Goal: Task Accomplishment & Management: Use online tool/utility

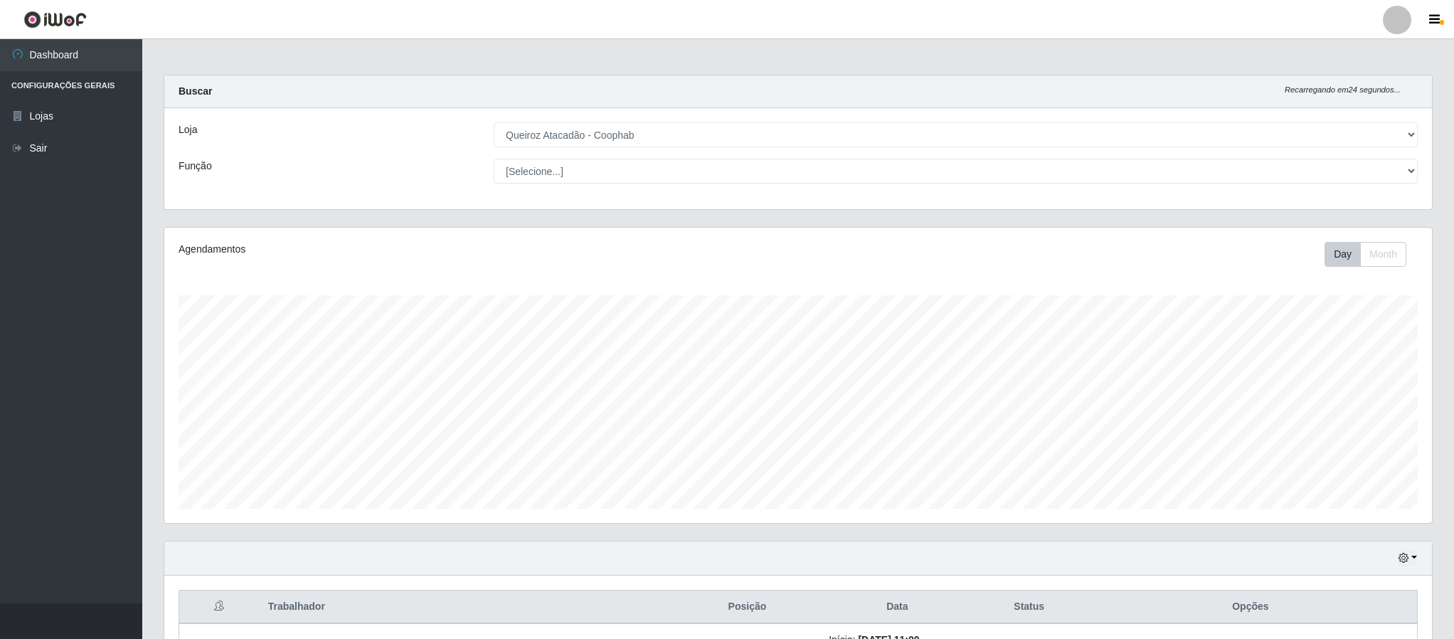
select select "463"
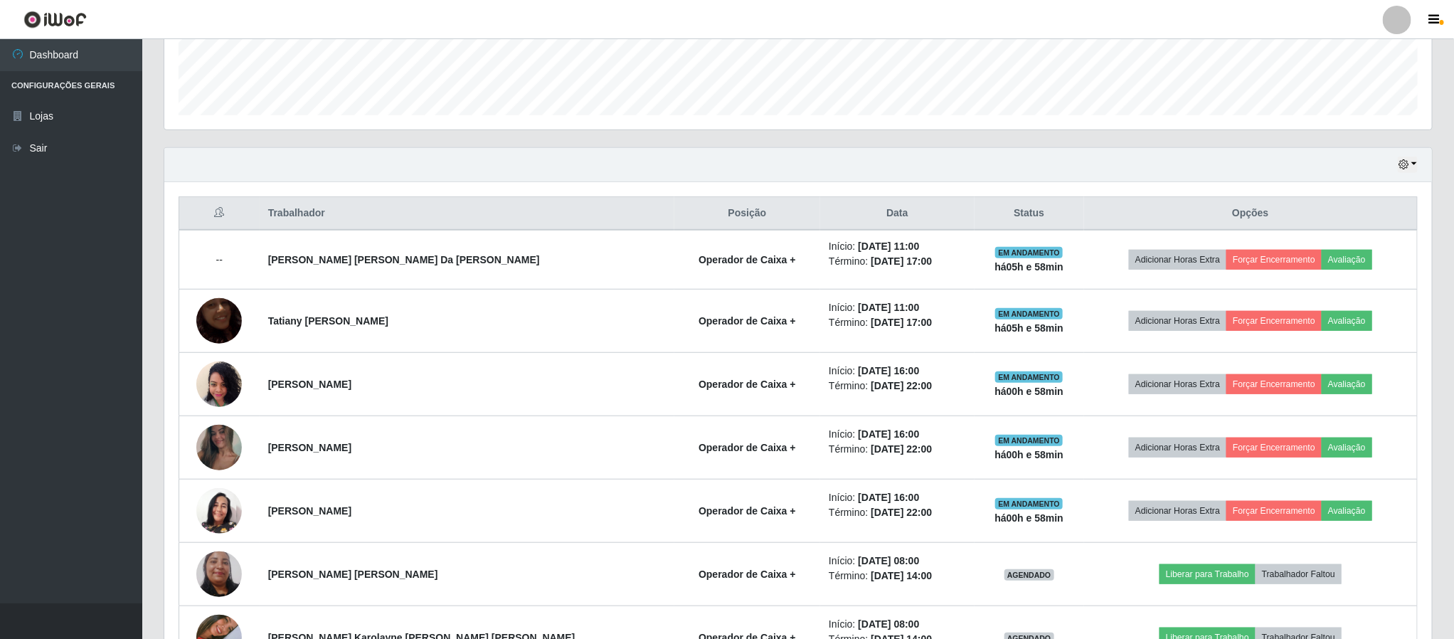
scroll to position [483, 0]
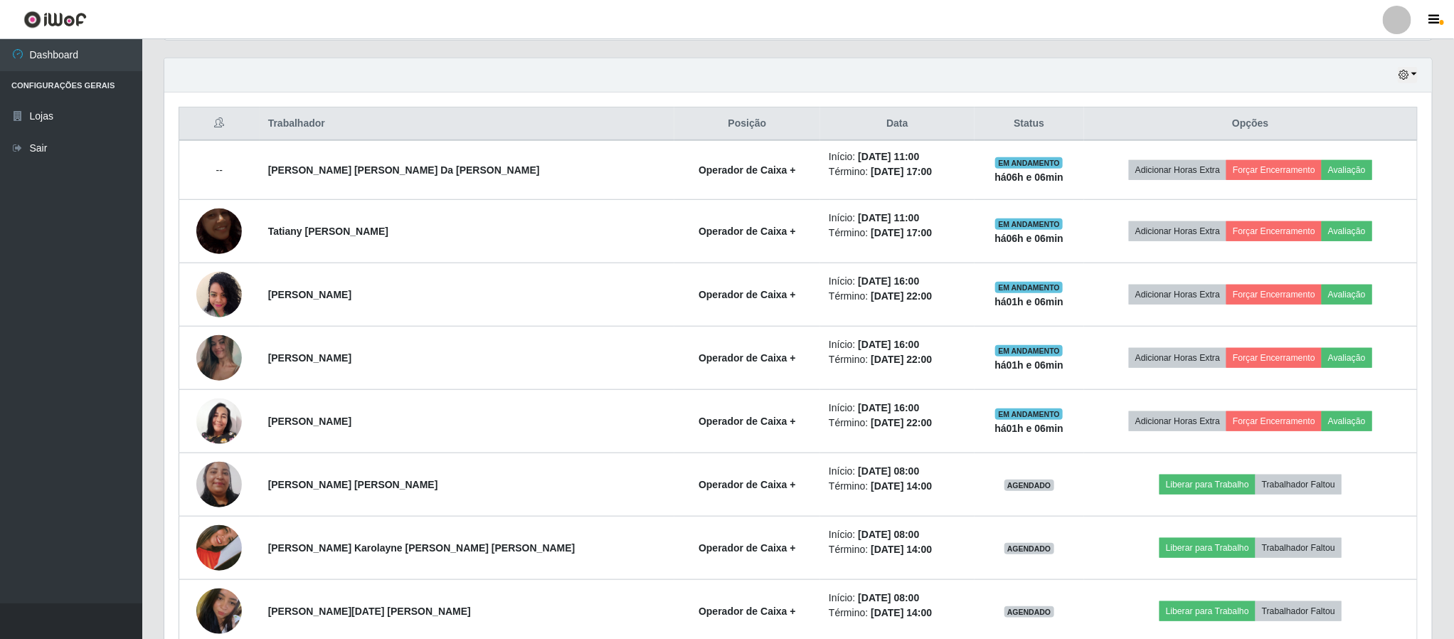
click at [1217, 85] on div "Hoje 1 dia 3 dias 1 Semana Não encerrados" at bounding box center [798, 75] width 1268 height 34
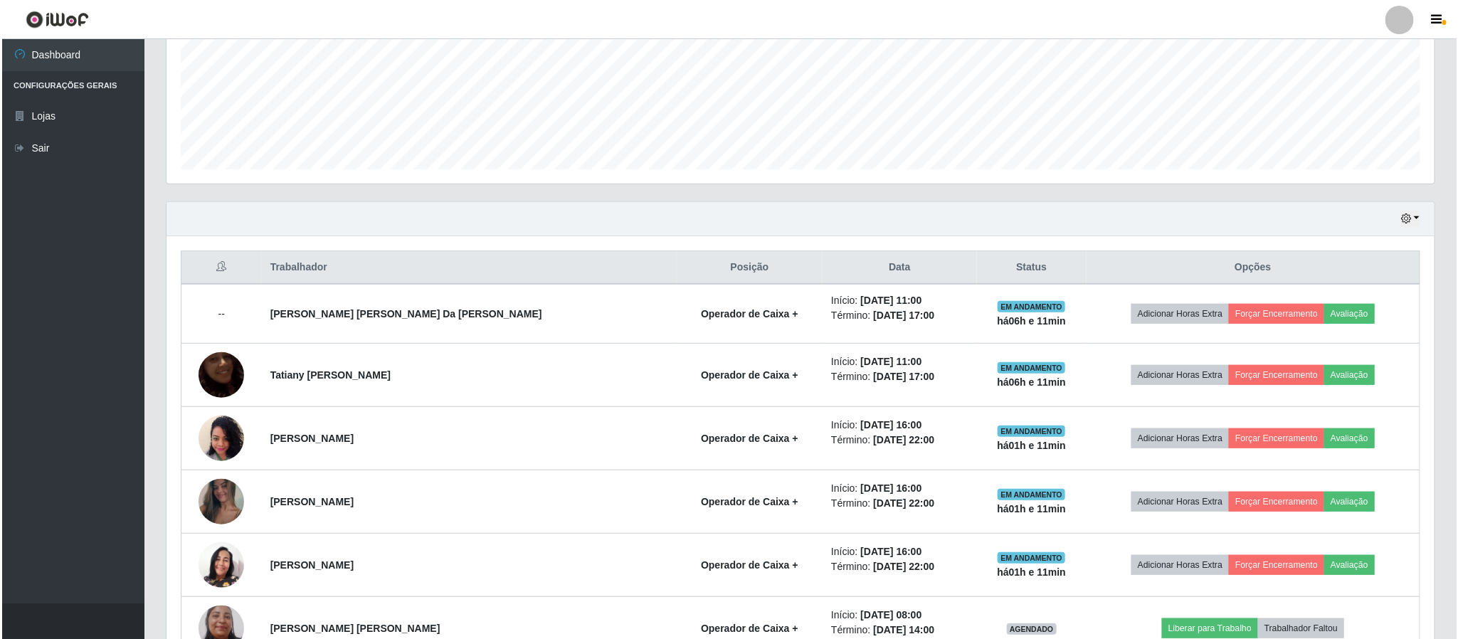
scroll to position [376, 0]
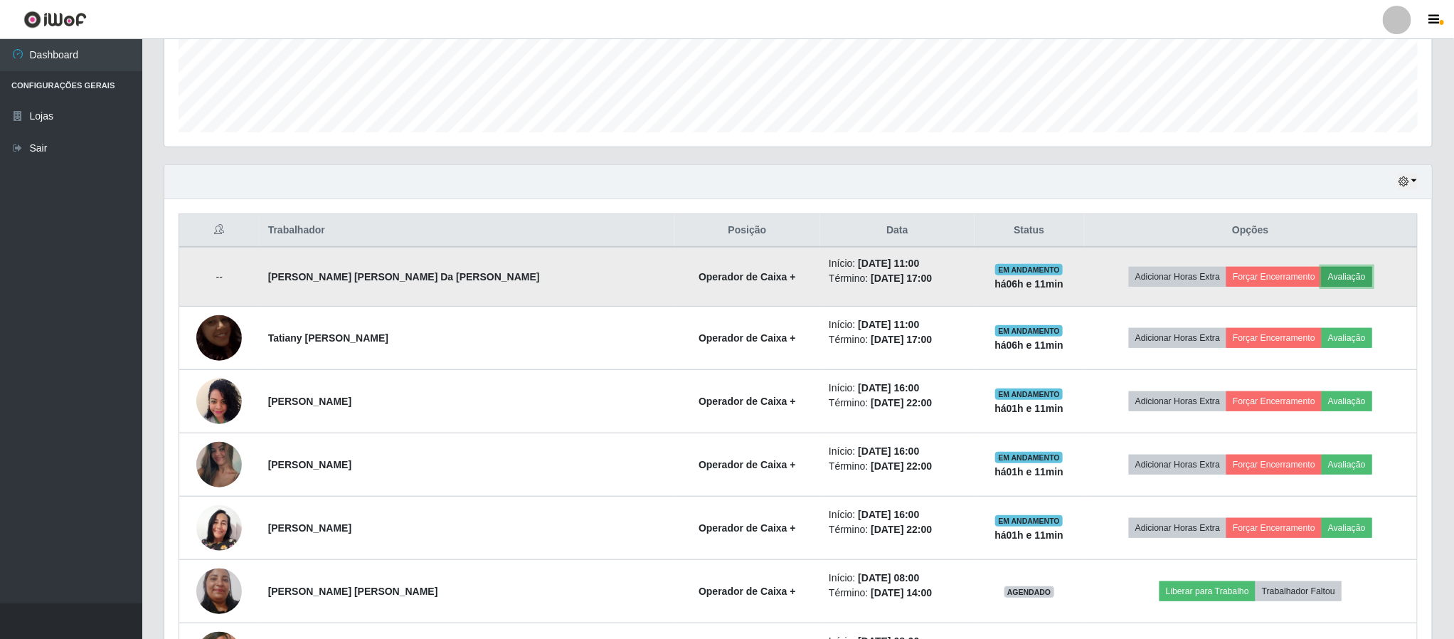
click at [1330, 280] on button "Avaliação" at bounding box center [1347, 277] width 51 height 20
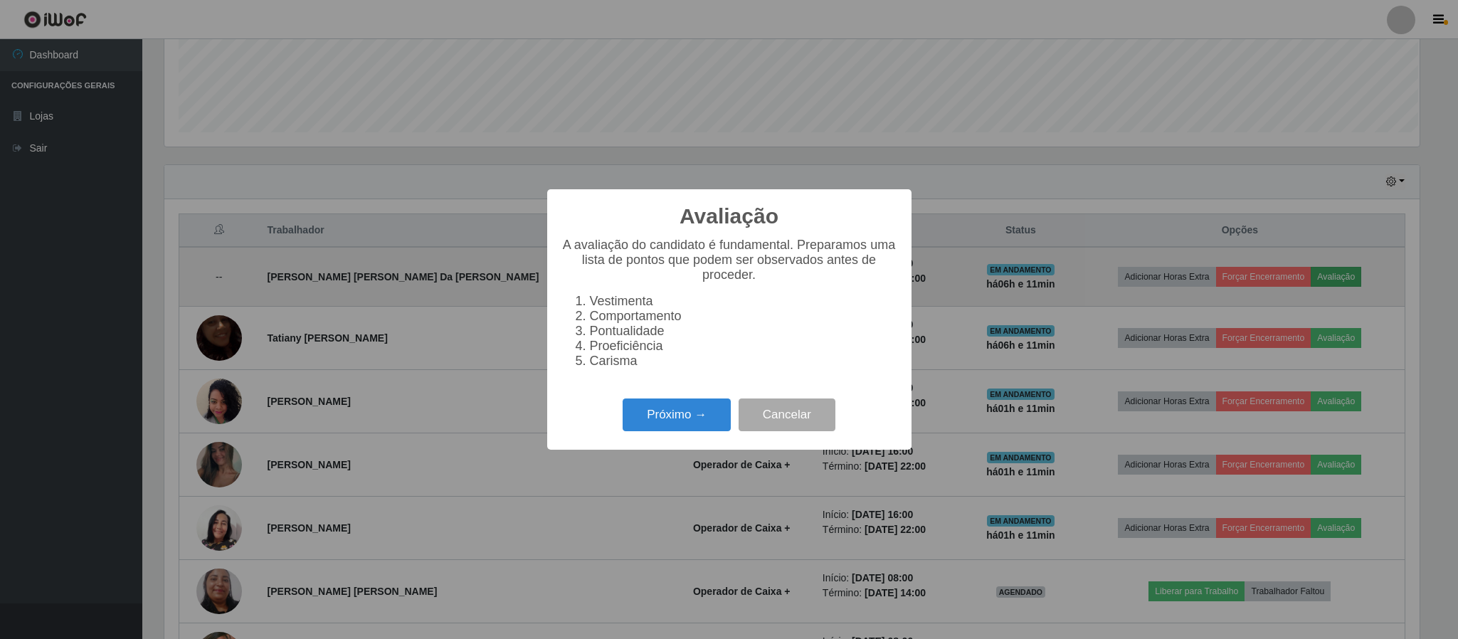
scroll to position [297, 1255]
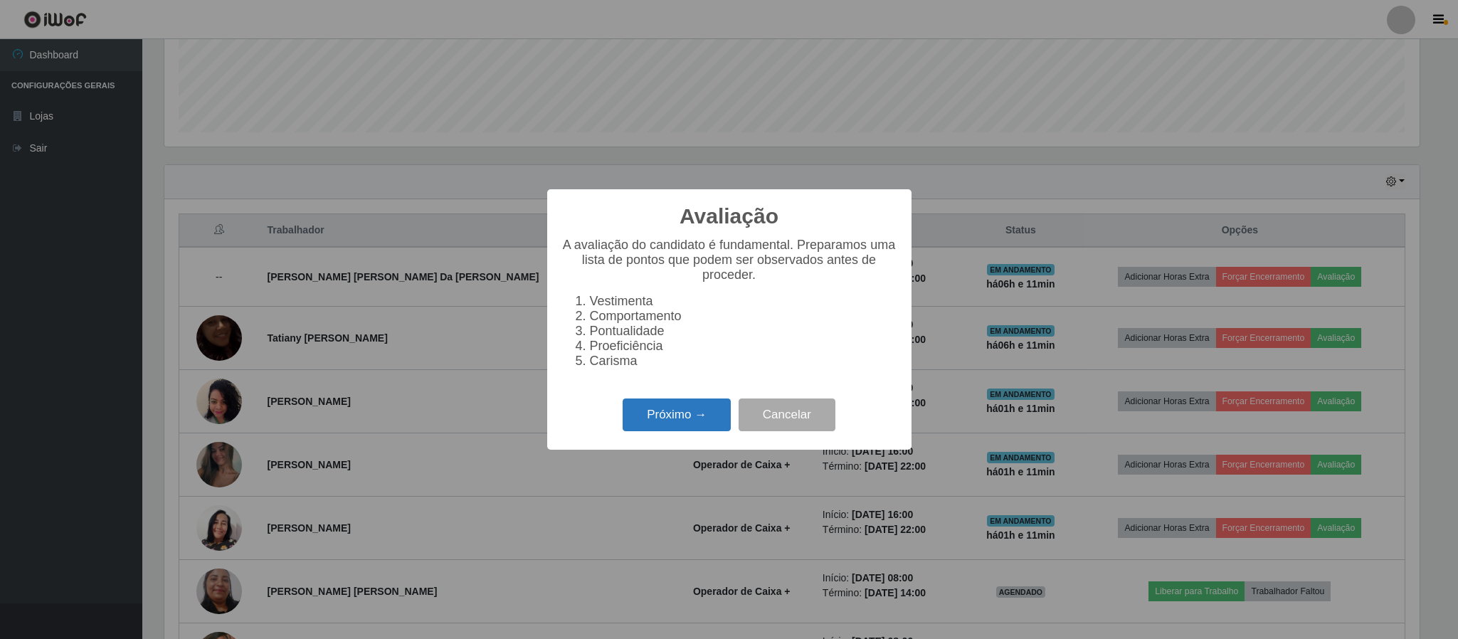
click at [672, 417] on button "Próximo →" at bounding box center [677, 414] width 108 height 33
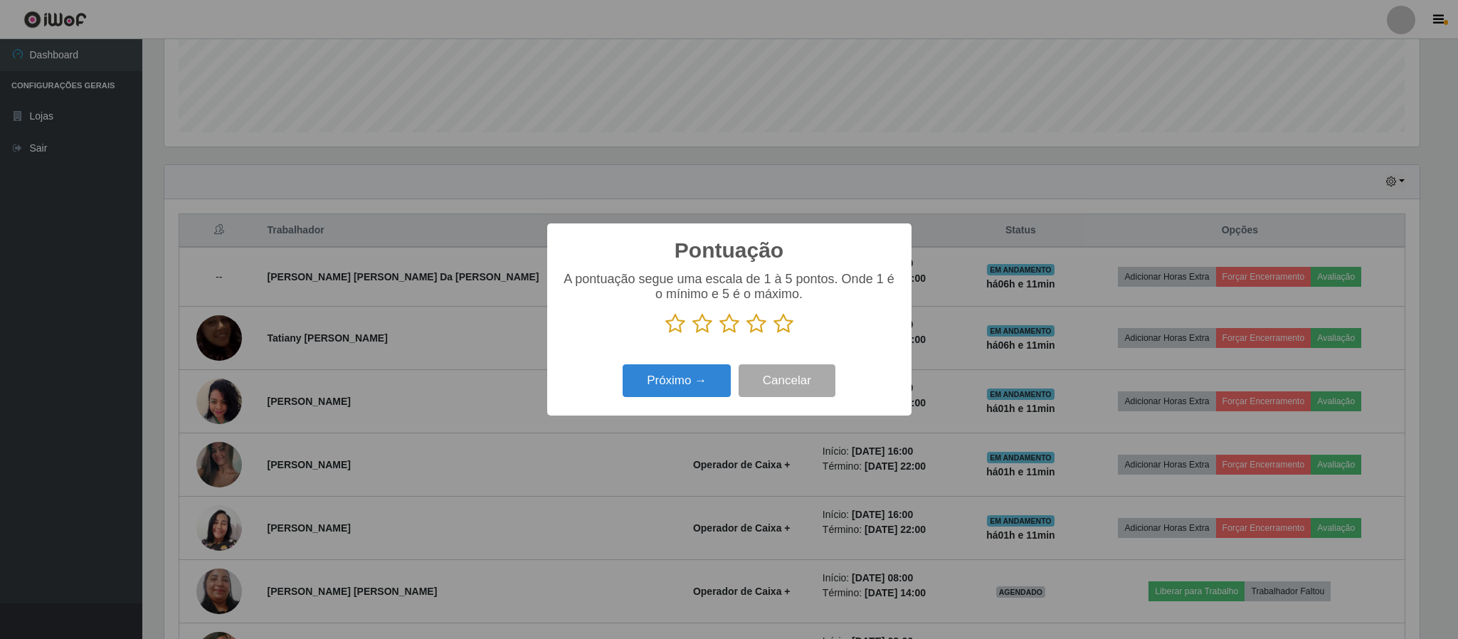
scroll to position [711279, 710321]
click at [783, 322] on icon at bounding box center [783, 323] width 20 height 21
click at [773, 334] on input "radio" at bounding box center [773, 334] width 0 height 0
click at [679, 385] on button "Próximo →" at bounding box center [677, 380] width 108 height 33
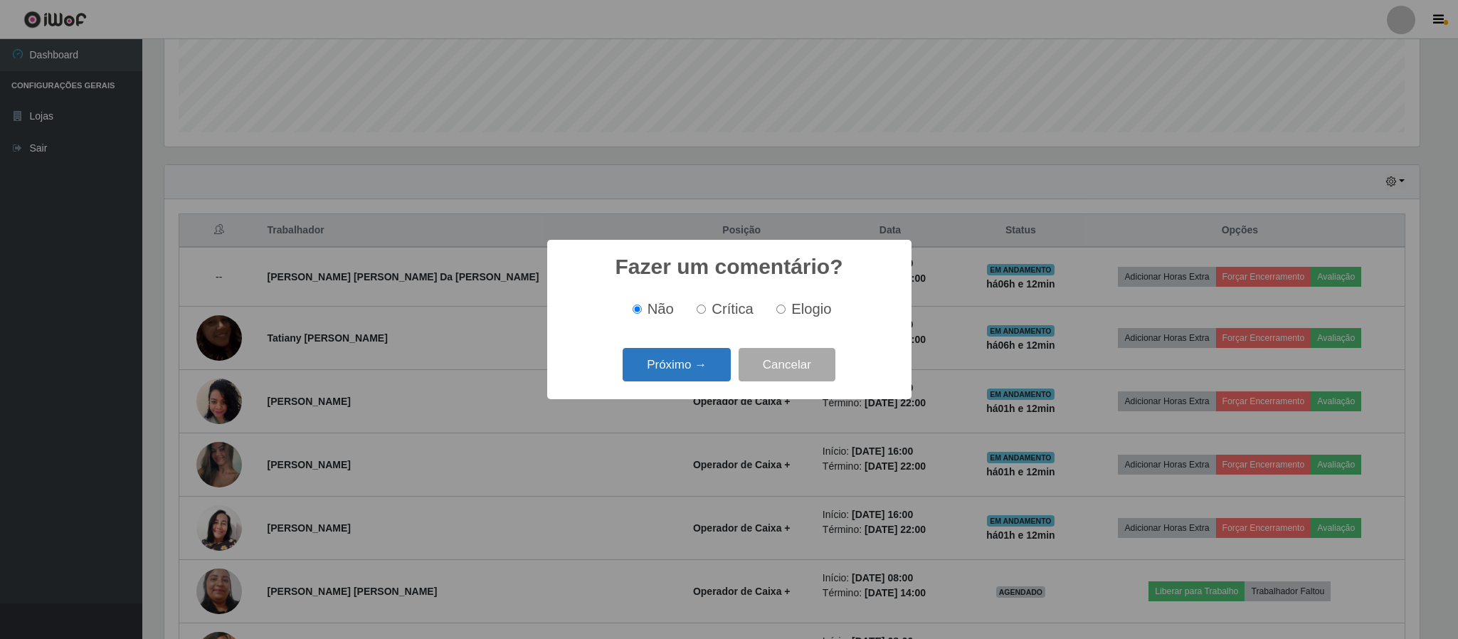
click at [692, 374] on button "Próximo →" at bounding box center [677, 364] width 108 height 33
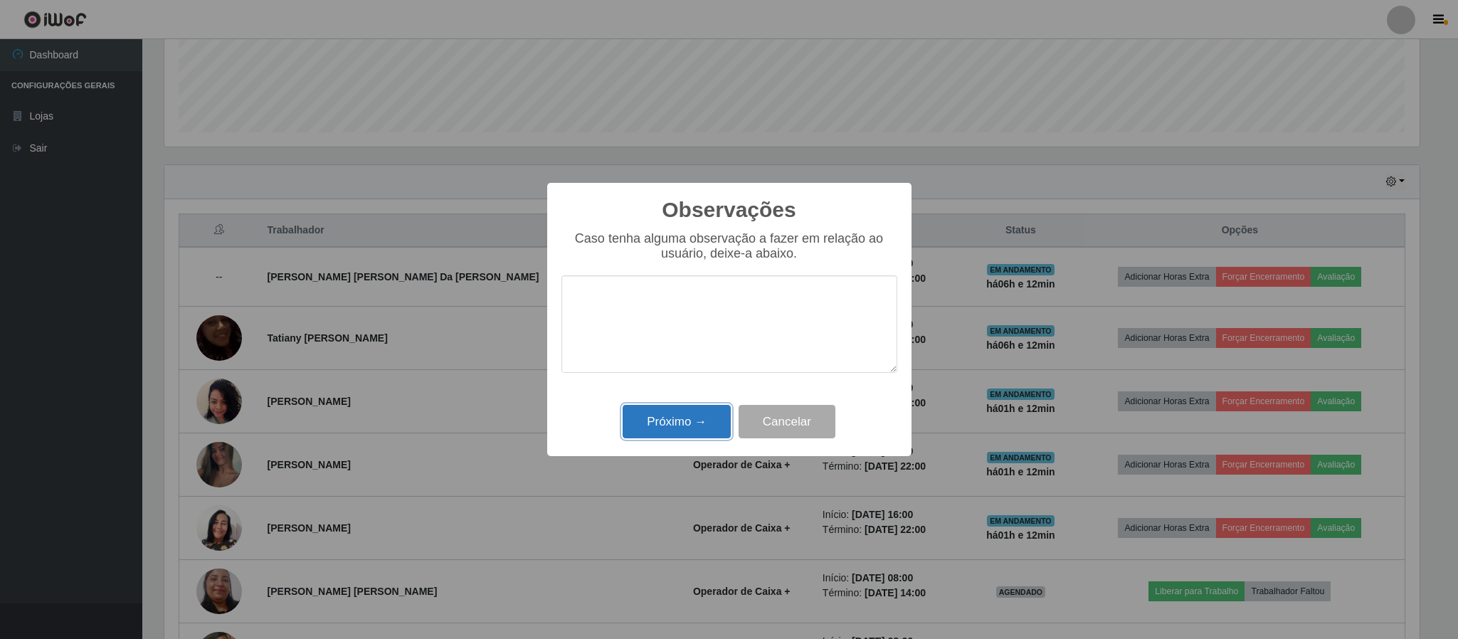
click at [684, 426] on button "Próximo →" at bounding box center [677, 421] width 108 height 33
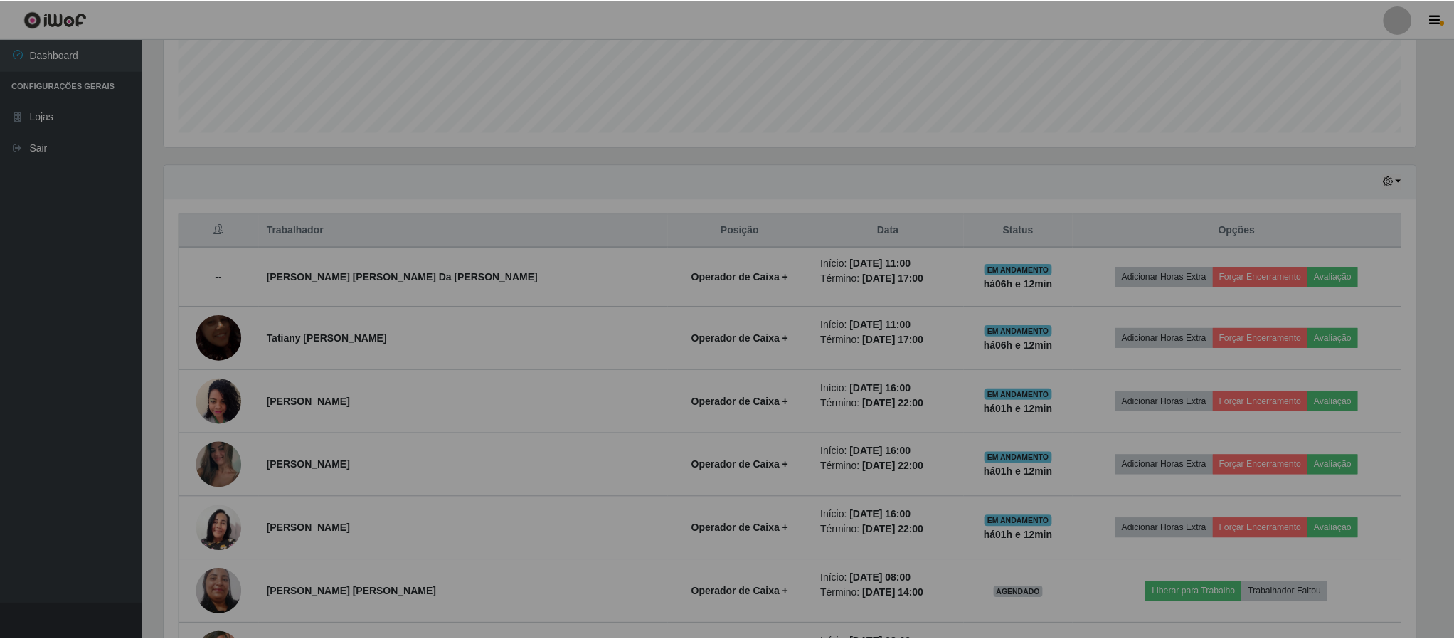
scroll to position [297, 1267]
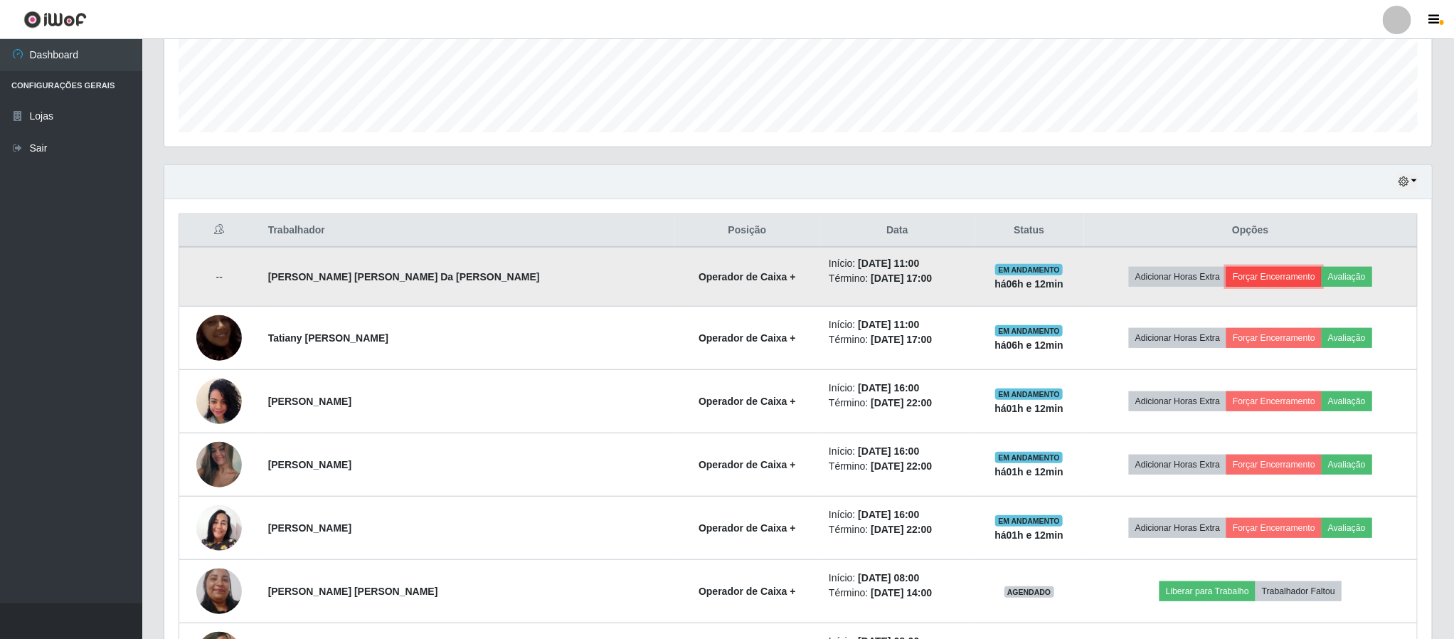
click at [1243, 282] on button "Forçar Encerramento" at bounding box center [1274, 277] width 95 height 20
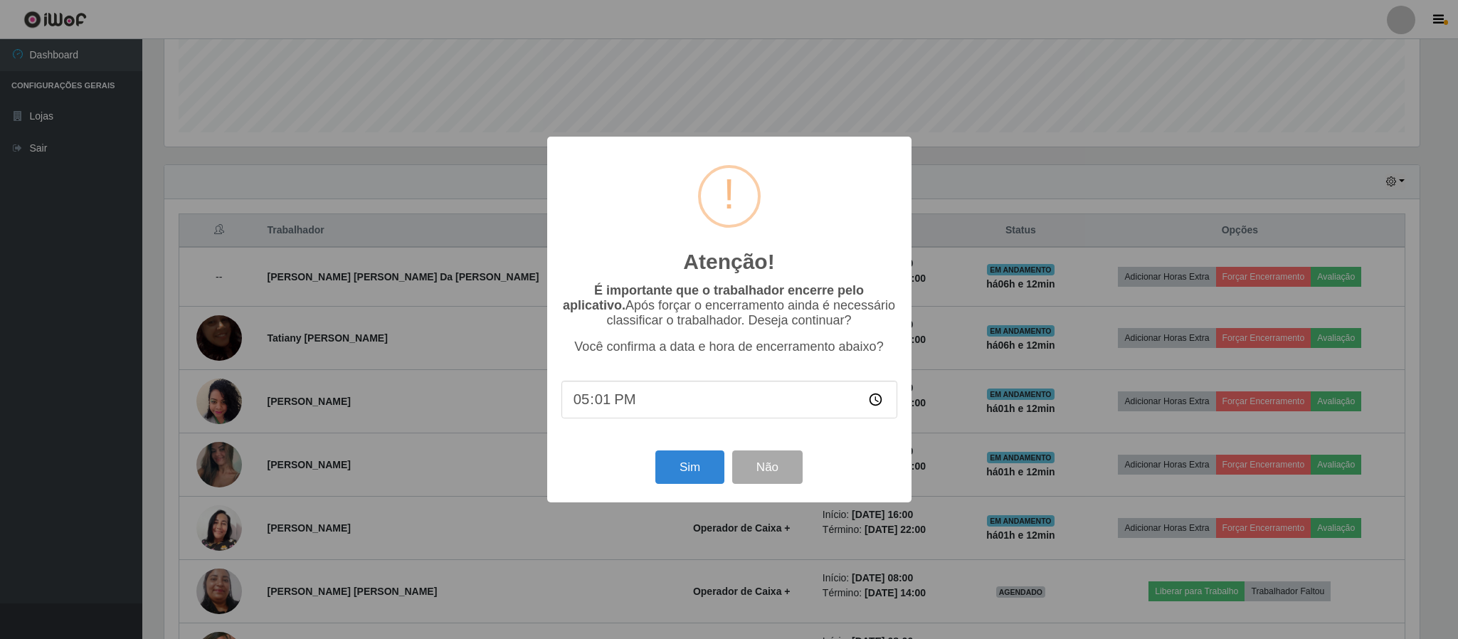
type input "17:12"
click at [684, 470] on button "Sim" at bounding box center [689, 466] width 69 height 33
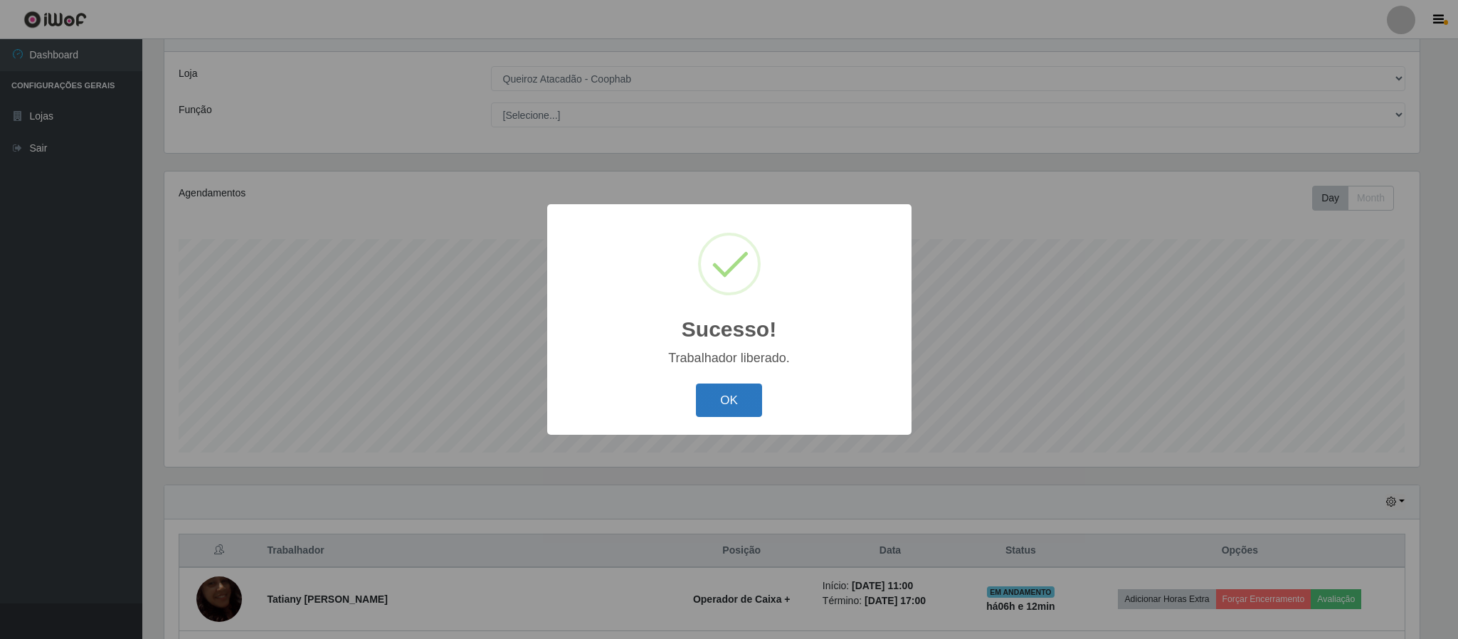
click at [715, 399] on button "OK" at bounding box center [729, 400] width 66 height 33
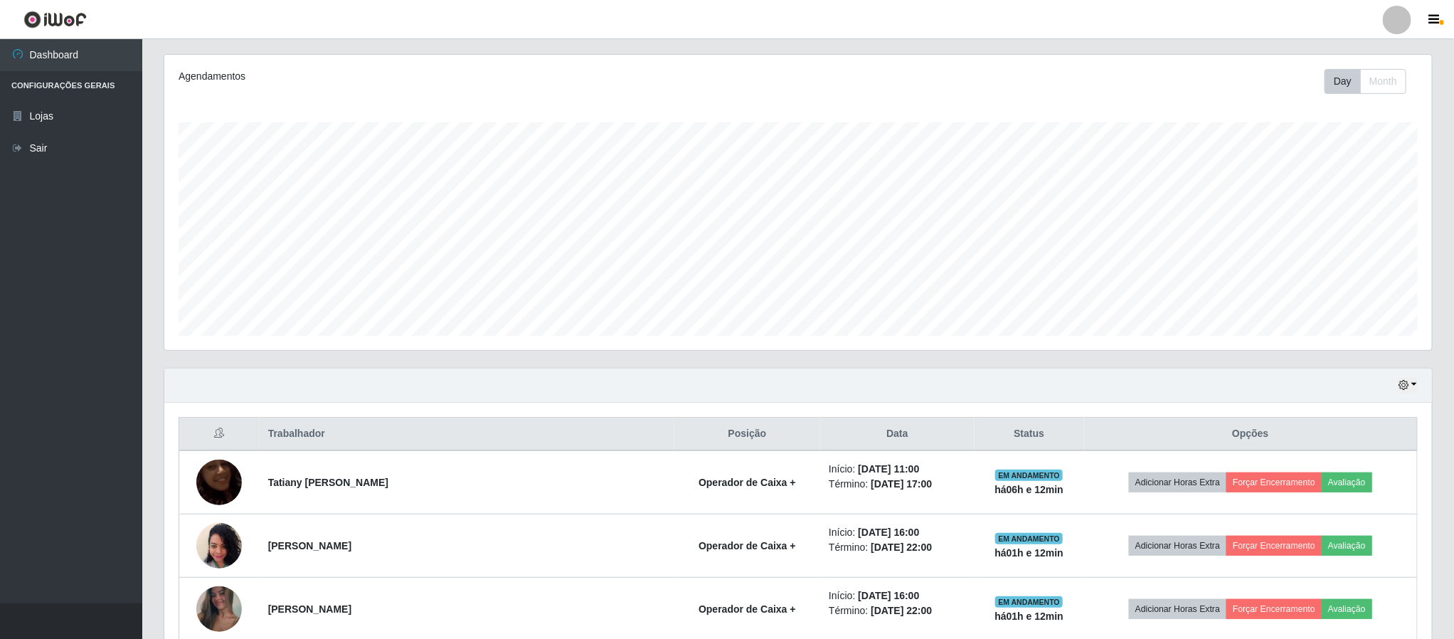
scroll to position [376, 0]
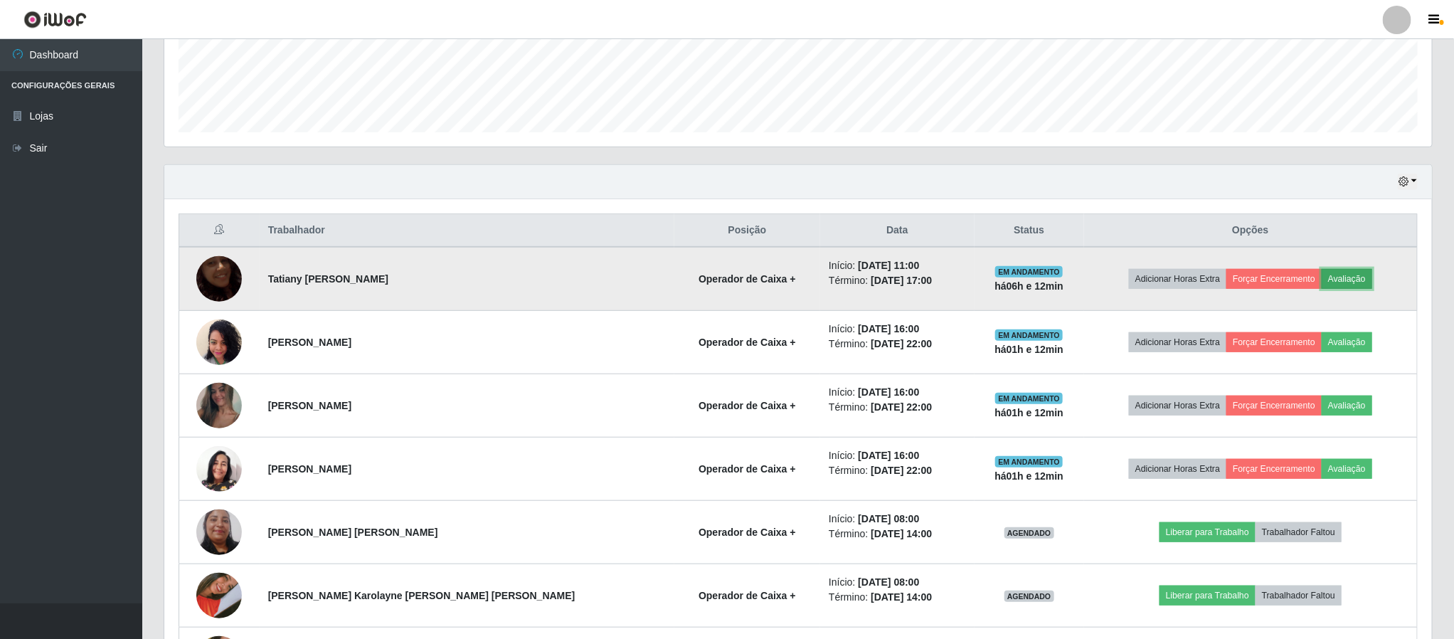
click at [1337, 284] on button "Avaliação" at bounding box center [1347, 279] width 51 height 20
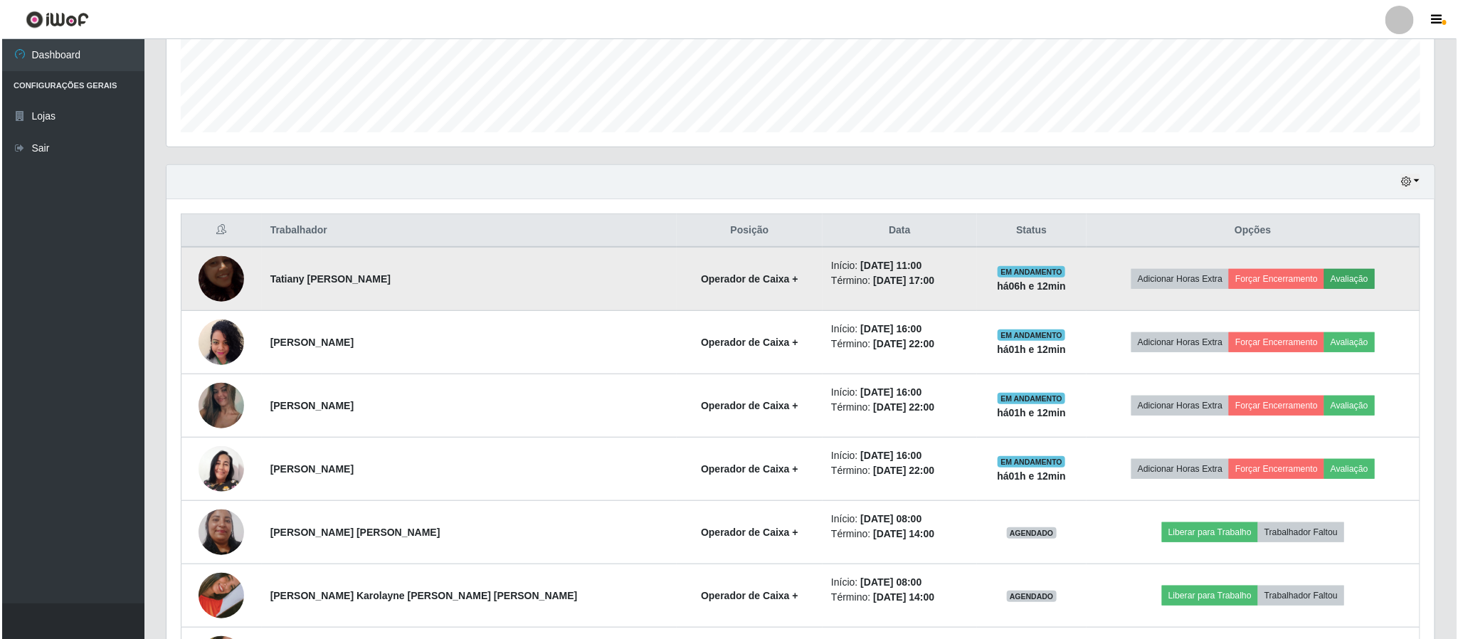
scroll to position [297, 1255]
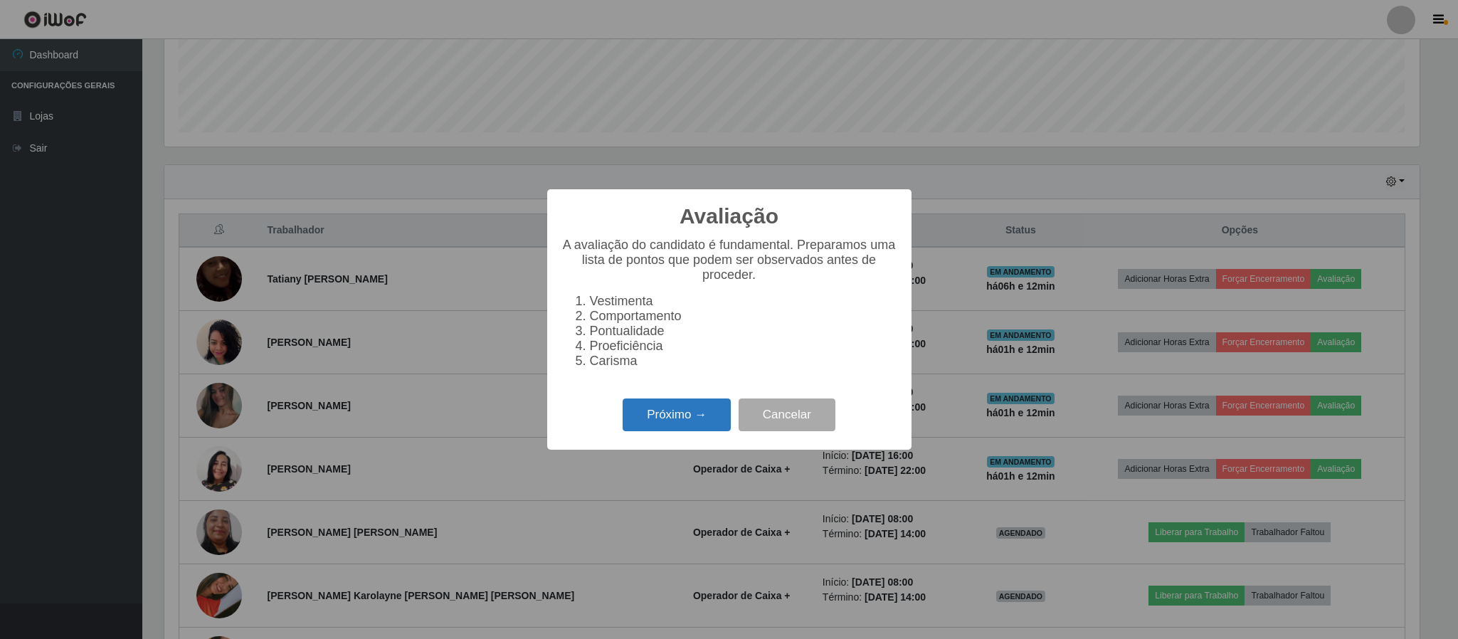
click at [687, 425] on button "Próximo →" at bounding box center [677, 414] width 108 height 33
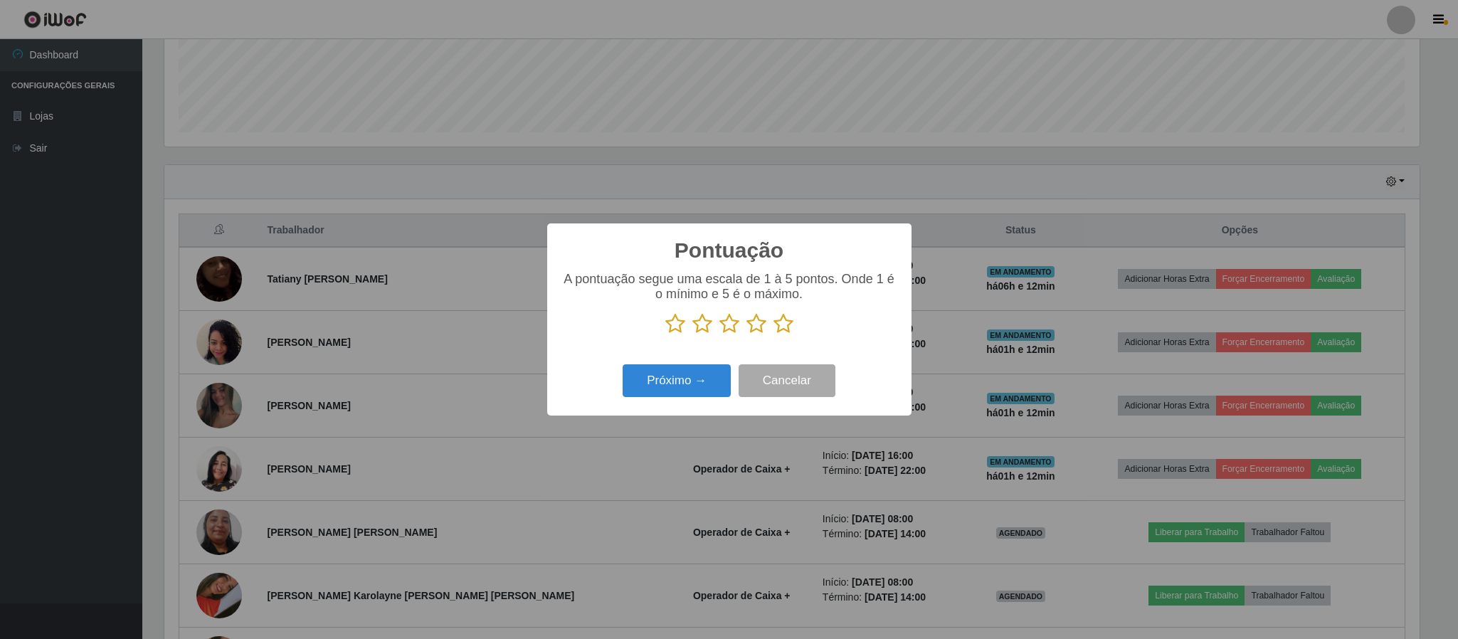
click at [782, 331] on icon at bounding box center [783, 323] width 20 height 21
click at [773, 334] on input "radio" at bounding box center [773, 334] width 0 height 0
click at [694, 380] on button "Próximo →" at bounding box center [677, 380] width 108 height 33
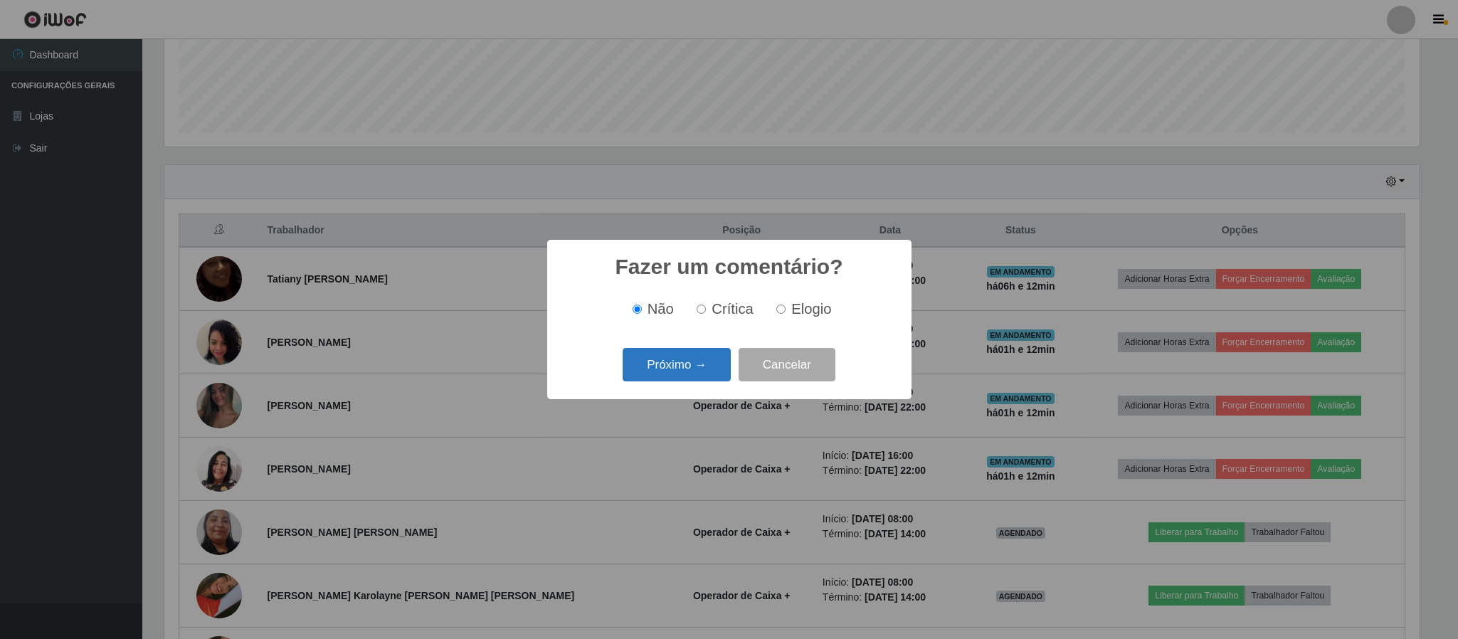
click at [692, 364] on button "Próximo →" at bounding box center [677, 364] width 108 height 33
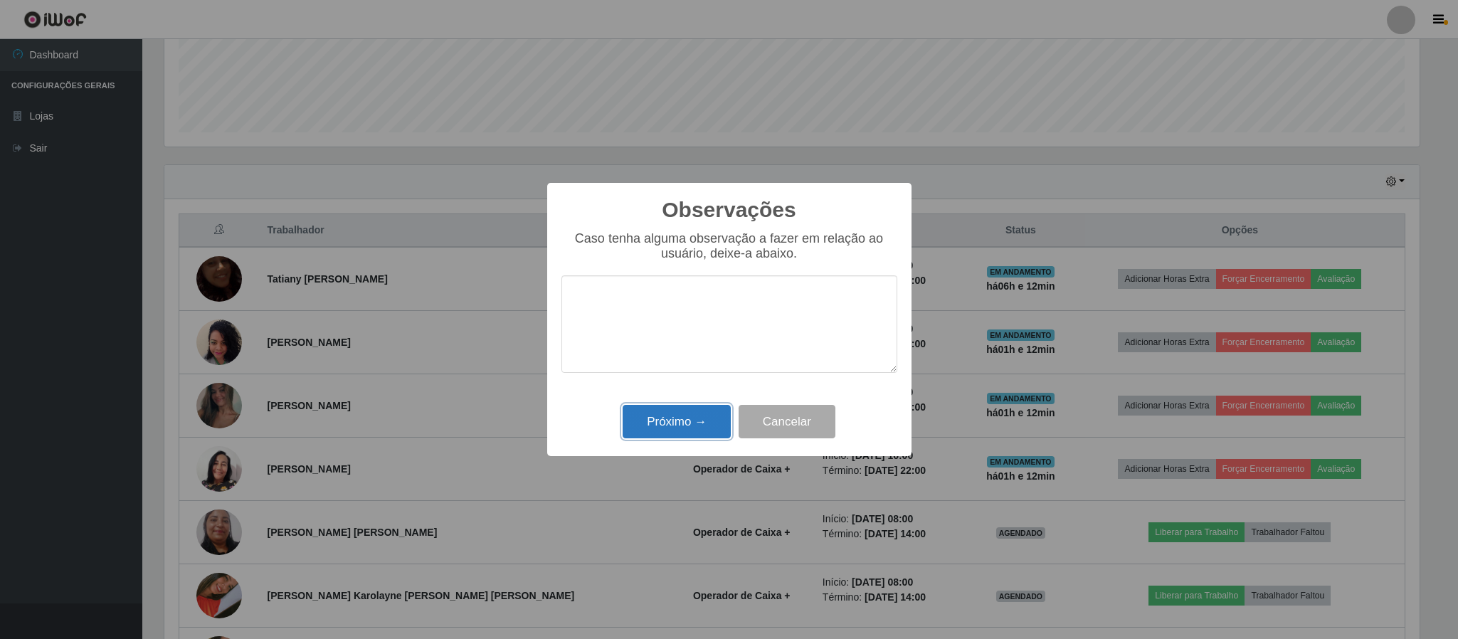
click at [679, 421] on button "Próximo →" at bounding box center [677, 421] width 108 height 33
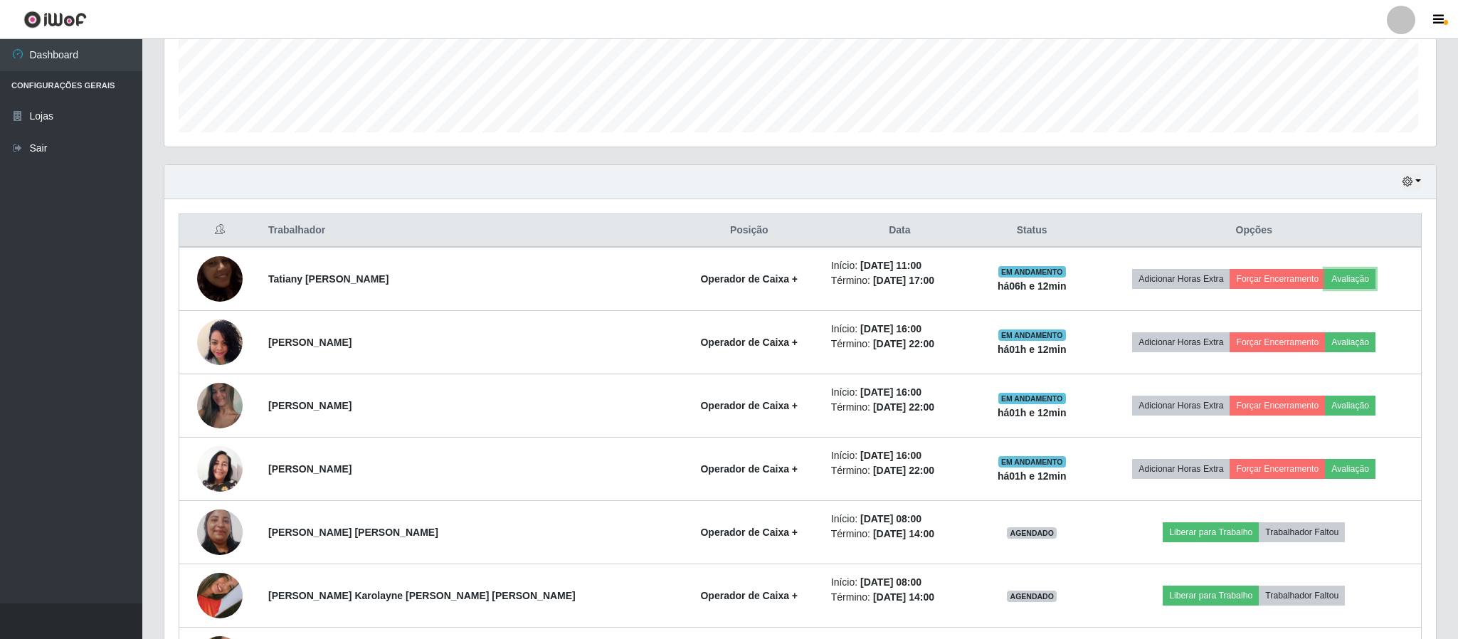
scroll to position [297, 1267]
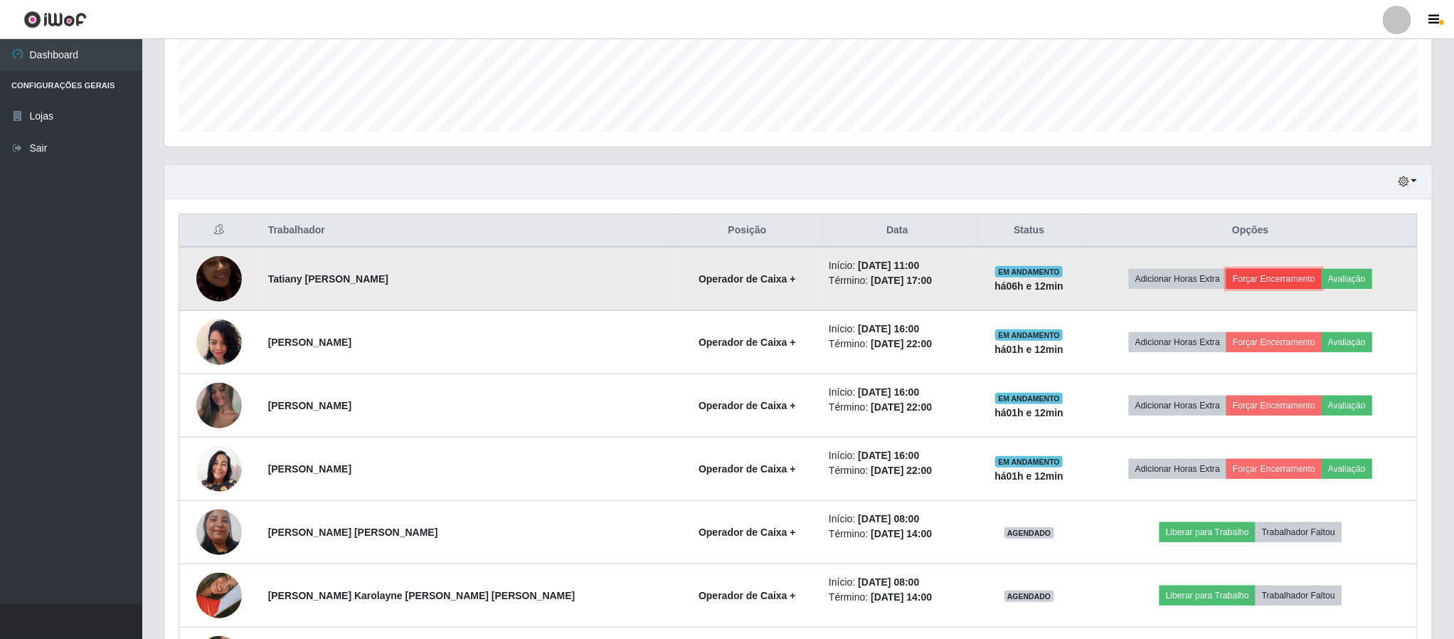
click at [1251, 282] on button "Forçar Encerramento" at bounding box center [1274, 279] width 95 height 20
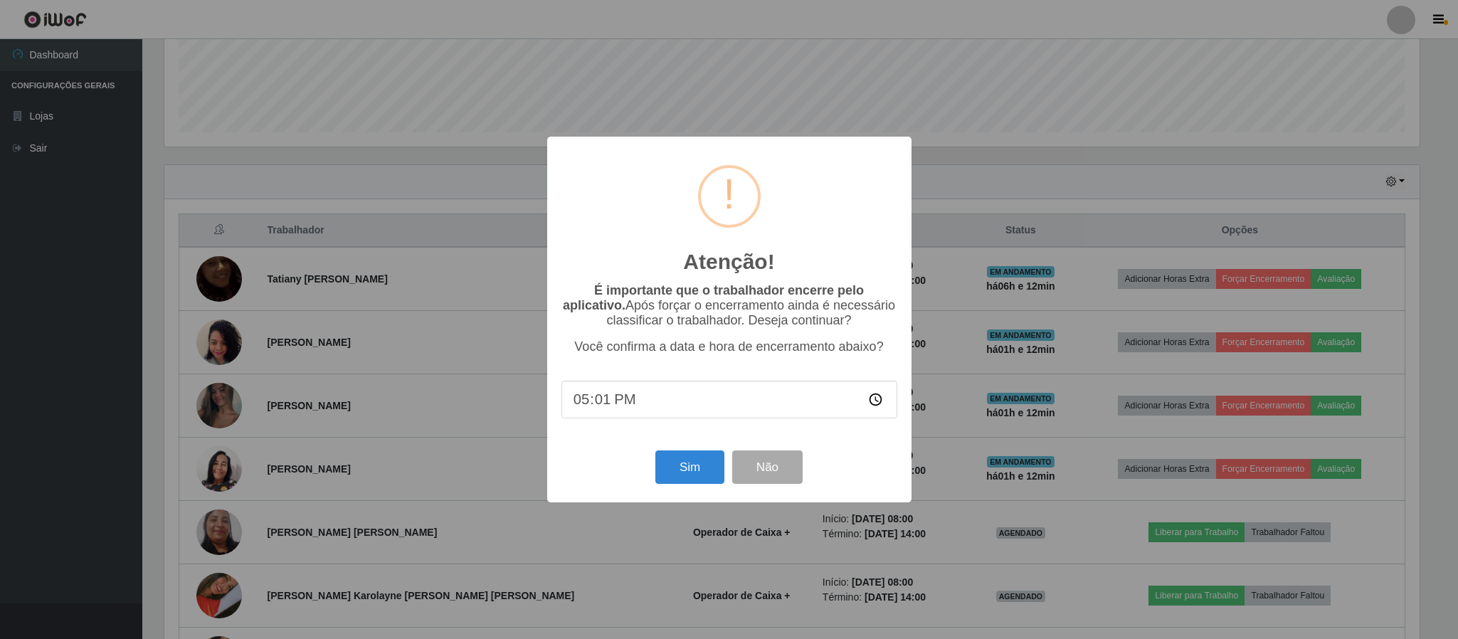
type input "17:13"
click at [683, 470] on button "Sim" at bounding box center [689, 466] width 69 height 33
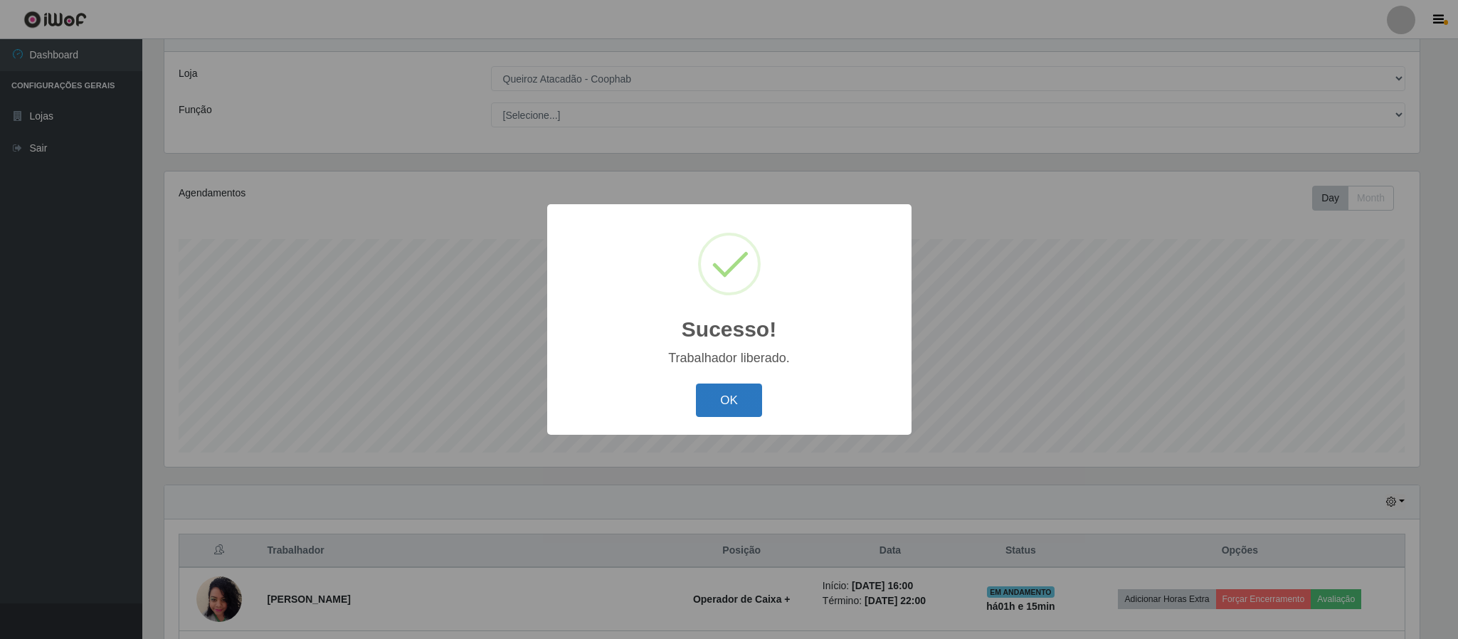
click at [729, 400] on button "OK" at bounding box center [729, 400] width 66 height 33
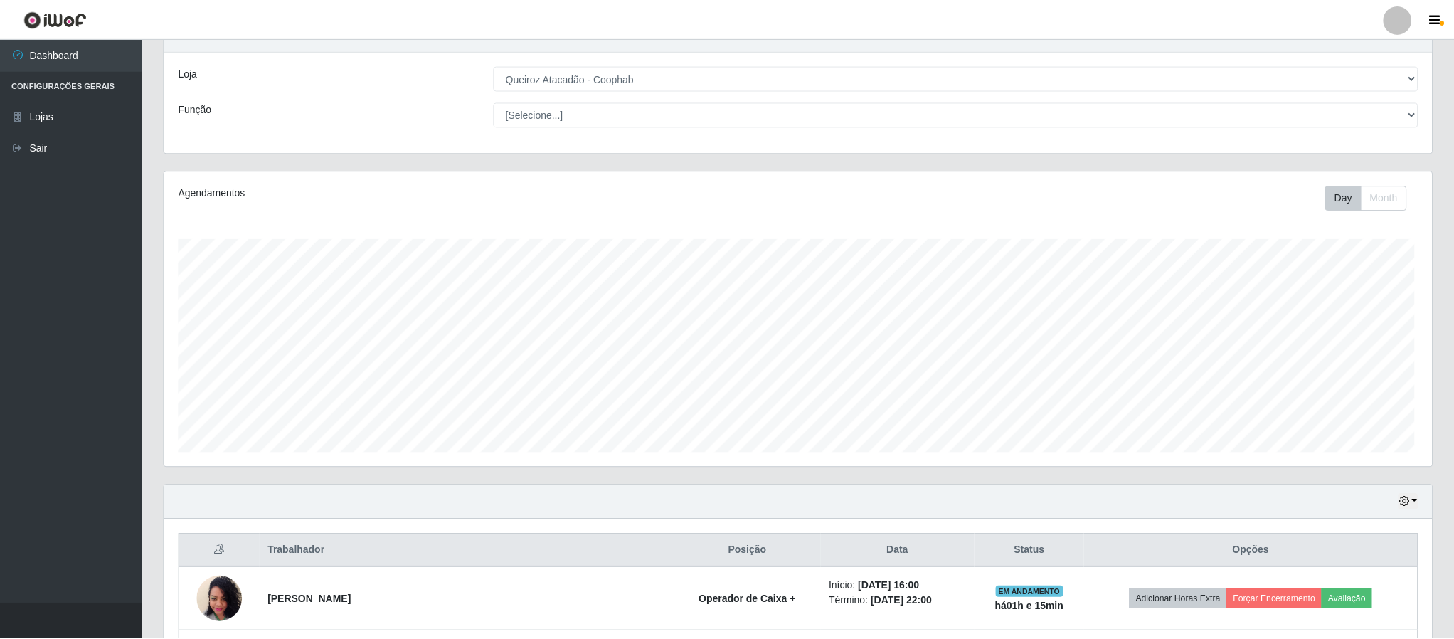
scroll to position [297, 1267]
